Goal: Task Accomplishment & Management: Use online tool/utility

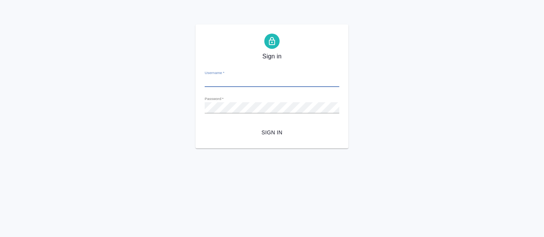
type input "e.fadeeva@awatera.com"
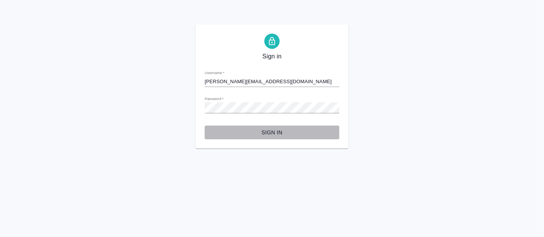
click at [270, 131] on span "Sign in" at bounding box center [272, 133] width 122 height 10
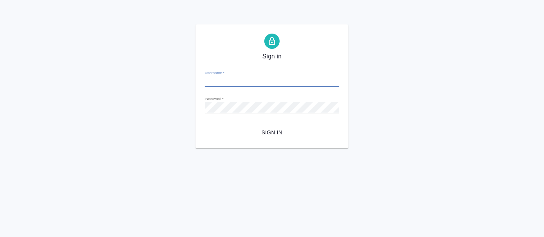
type input "e.fadeeva@awatera.com"
click at [271, 130] on span "Sign in" at bounding box center [272, 133] width 122 height 10
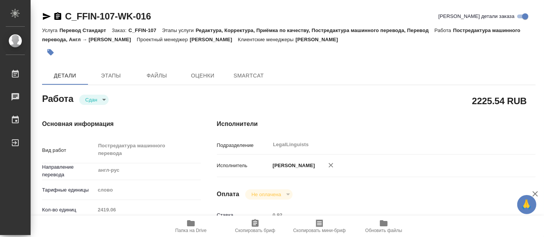
type textarea "x"
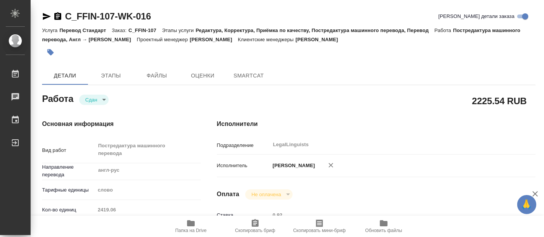
type textarea "x"
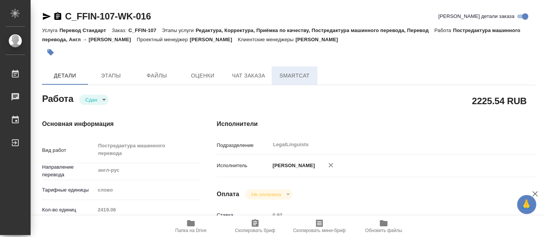
type textarea "x"
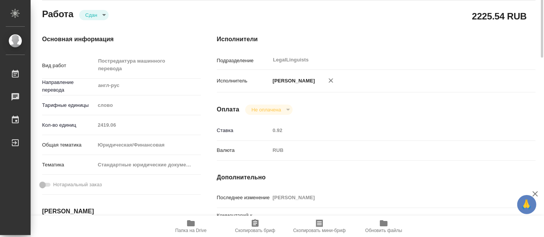
scroll to position [127, 0]
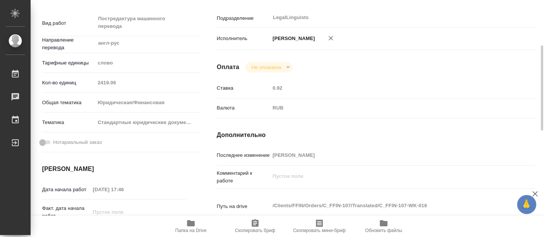
type textarea "x"
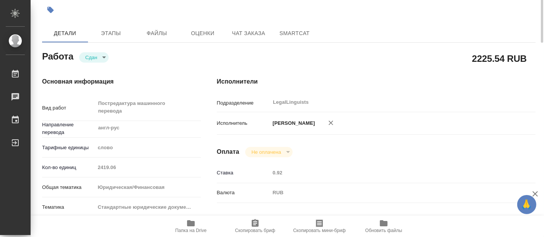
scroll to position [0, 0]
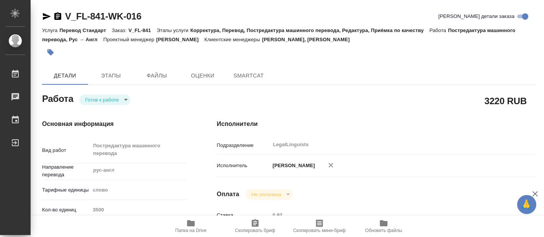
type textarea "x"
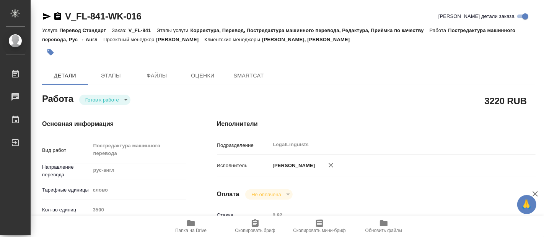
type textarea "x"
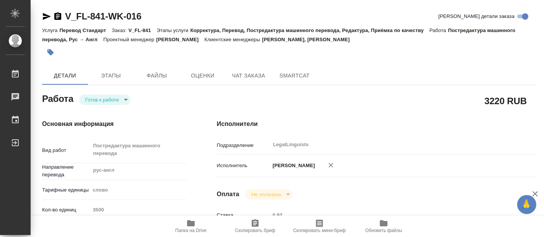
type textarea "x"
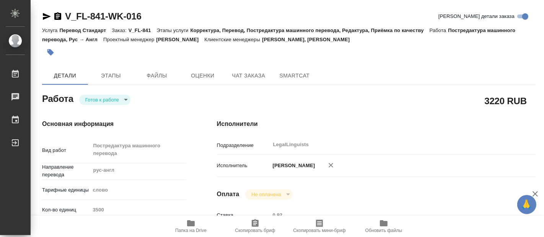
click at [115, 100] on body "🙏 .cls-1 fill:#fff; AWATERA Fadeeva Elena Работы Чаты График Выйти V_FL-841-WK-…" at bounding box center [272, 118] width 544 height 237
type textarea "x"
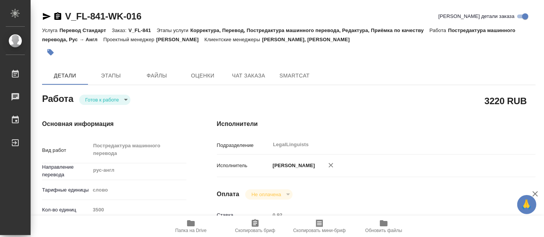
type textarea "x"
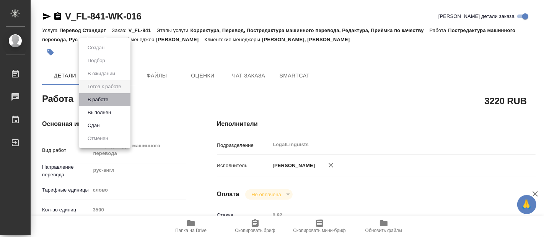
click at [102, 94] on li "В работе" at bounding box center [104, 99] width 51 height 13
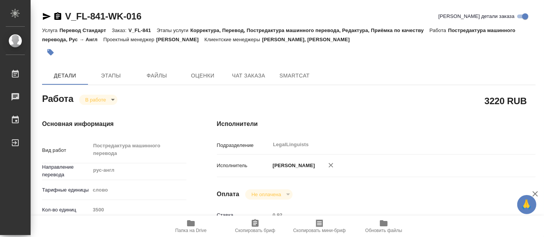
type textarea "x"
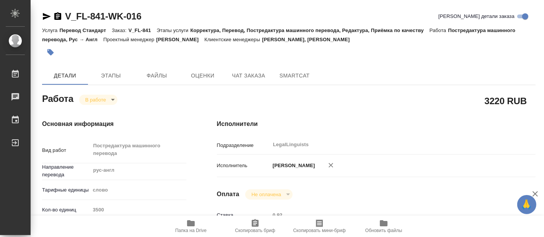
type textarea "x"
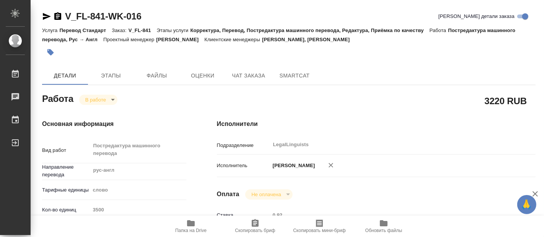
type textarea "x"
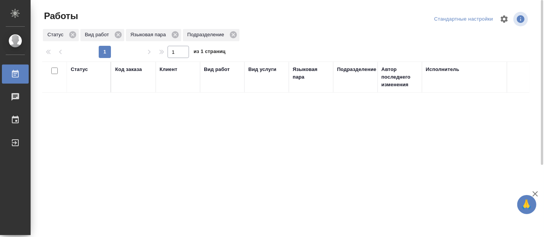
drag, startPoint x: 299, startPoint y: 107, endPoint x: 334, endPoint y: 116, distance: 36.3
click at [325, 116] on div "Статус Код заказа Клиент Вид работ Вид услуги Языковая пара Подразделение Автор…" at bounding box center [285, 199] width 487 height 275
click at [229, 190] on div "Статус Код заказа Клиент Вид работ Вид услуги Языковая пара Подразделение Автор…" at bounding box center [285, 199] width 487 height 275
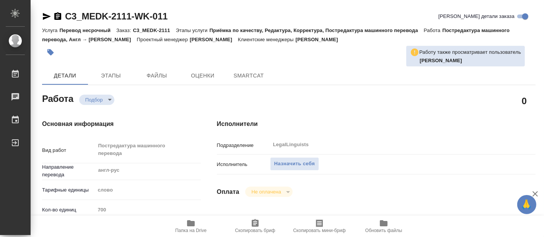
type textarea "x"
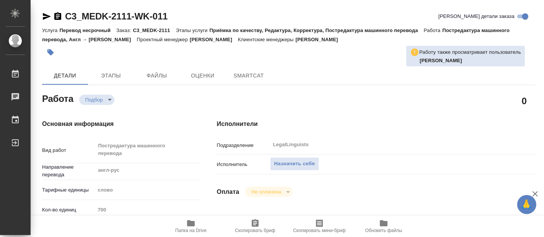
type textarea "x"
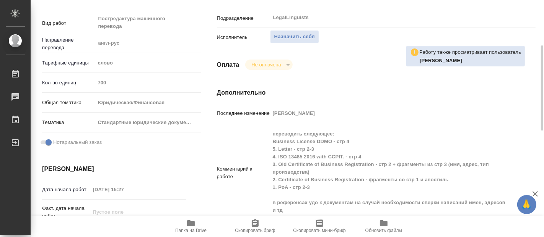
type textarea "x"
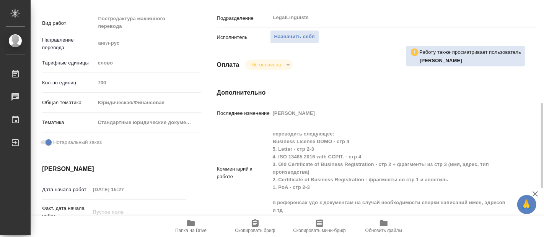
scroll to position [212, 0]
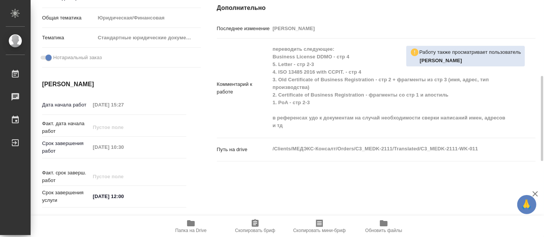
type textarea "x"
